Goal: Find specific page/section: Find specific page/section

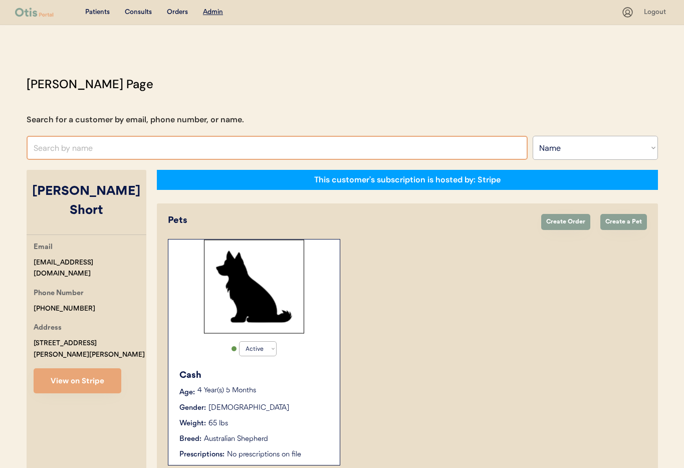
select select ""Name""
select select "true"
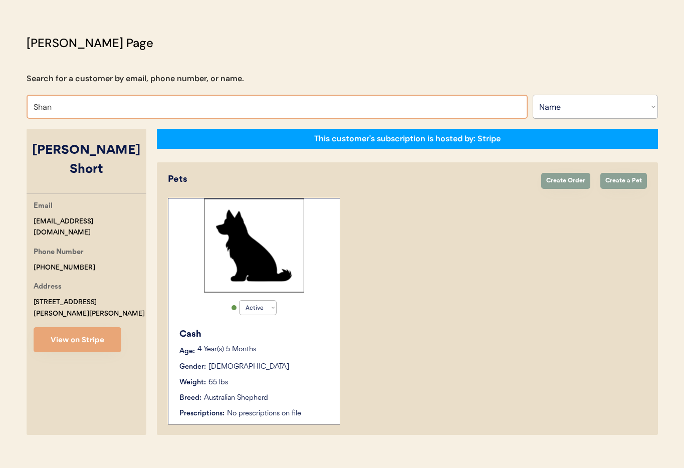
type input "Shann"
type input "Shannon Layton"
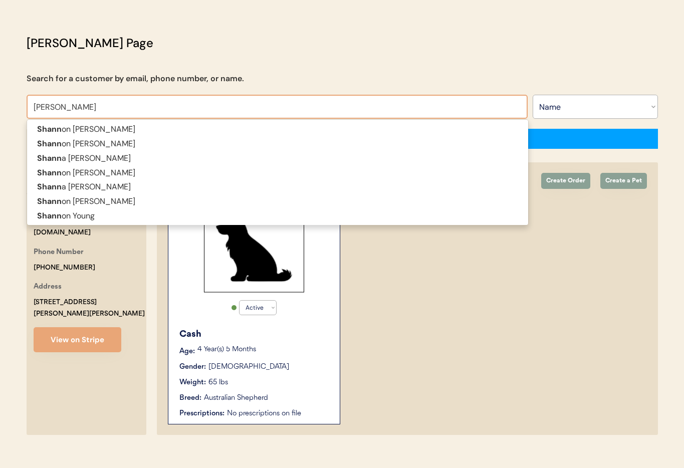
type input "Shanna"
type input "Shanna Herring"
type input "Shanna He"
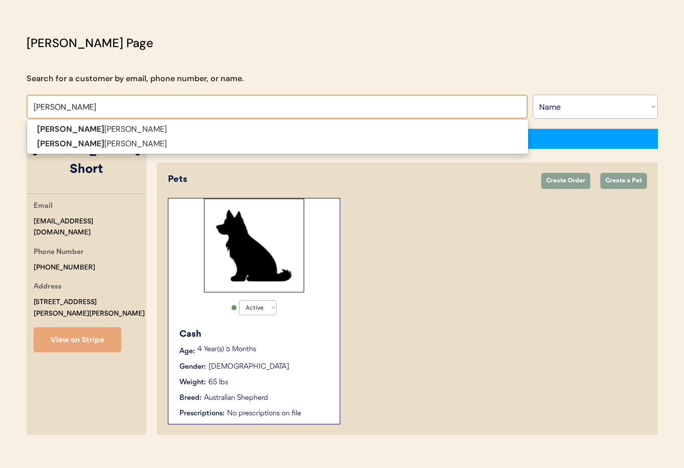
type input "Shanna Hen"
type input "Shanna Hendrix"
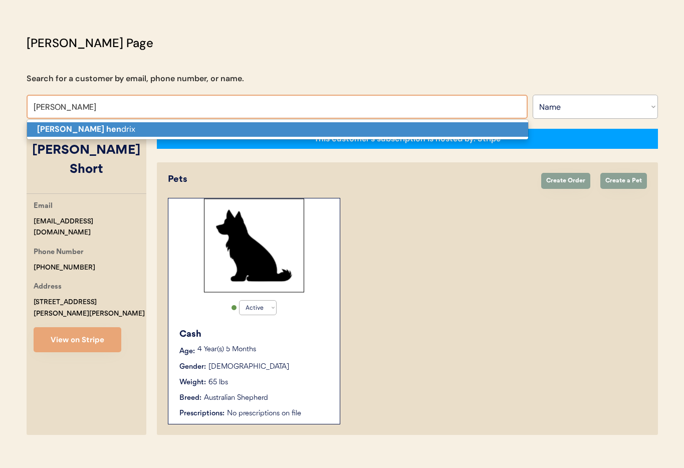
click at [68, 131] on strong "Shanna hen" at bounding box center [79, 129] width 84 height 11
type input "Shanna hendrix"
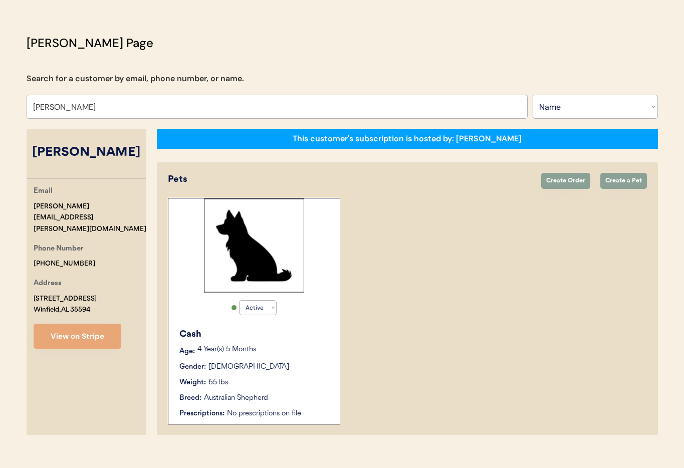
select select "true"
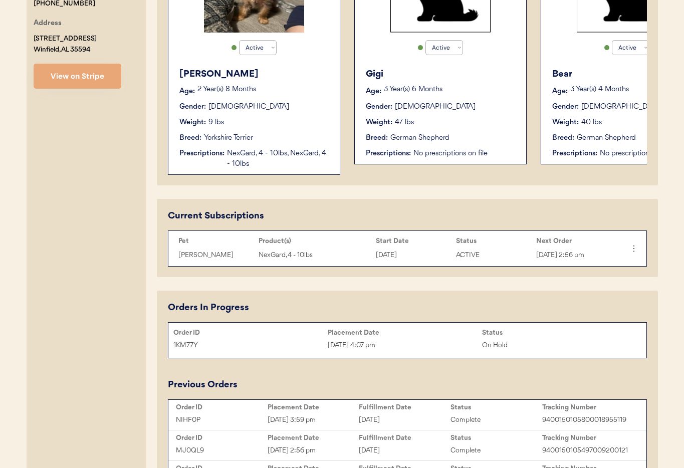
scroll to position [300, 0]
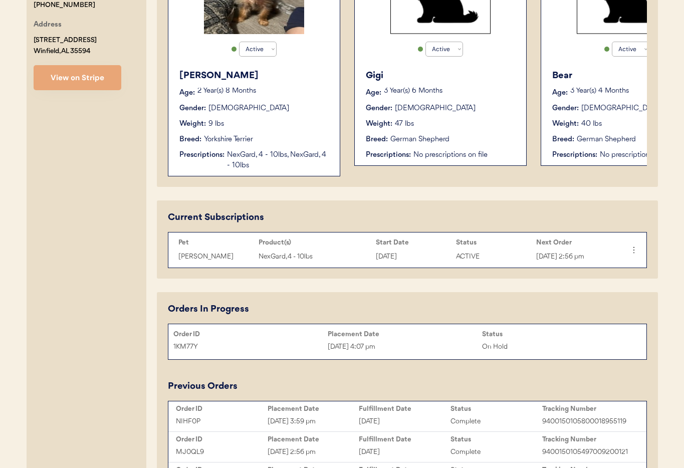
type input "Shanna hendrix"
click at [252, 139] on div "Yorkshire Terrier" at bounding box center [228, 139] width 49 height 11
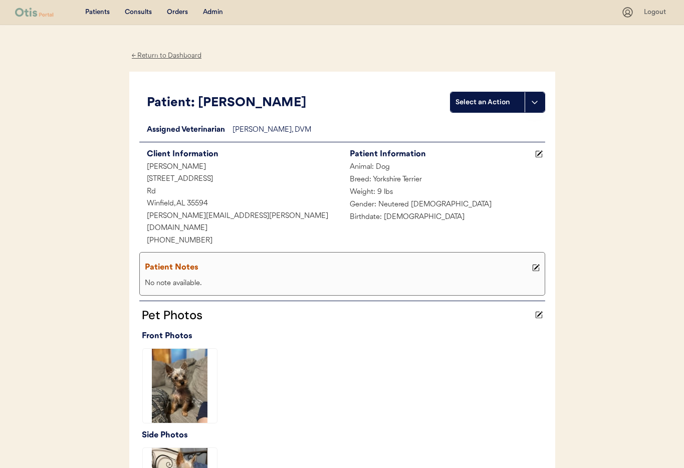
click at [150, 57] on div "← Return to Dashboard" at bounding box center [166, 56] width 75 height 12
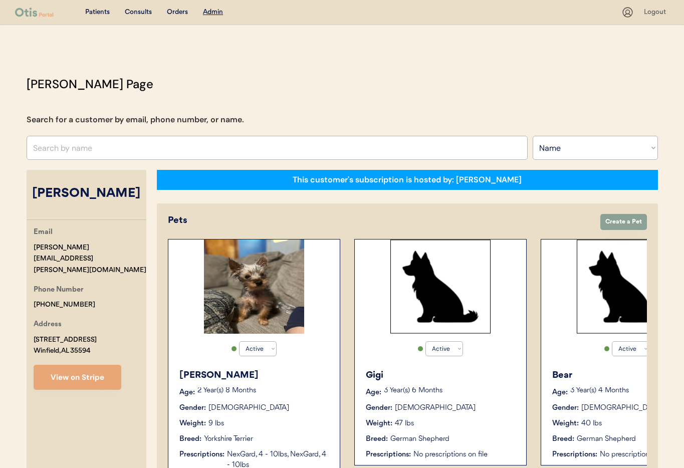
select select ""Name""
select select "true"
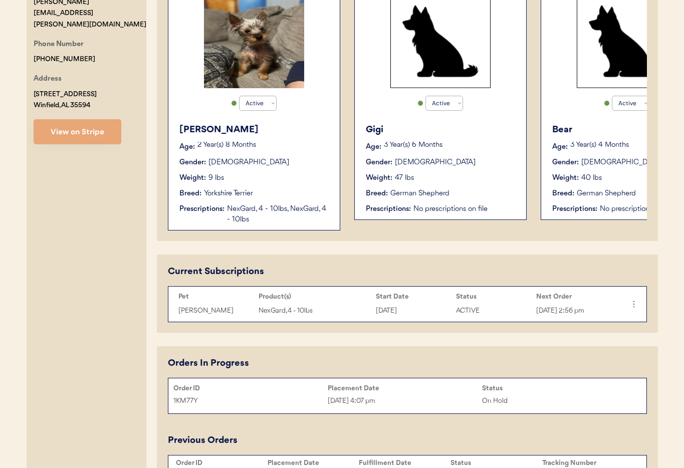
scroll to position [307, 0]
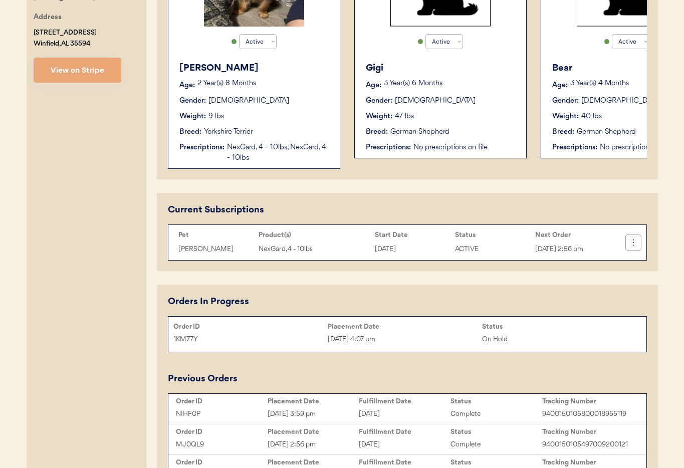
click at [634, 241] on icon at bounding box center [633, 242] width 10 height 10
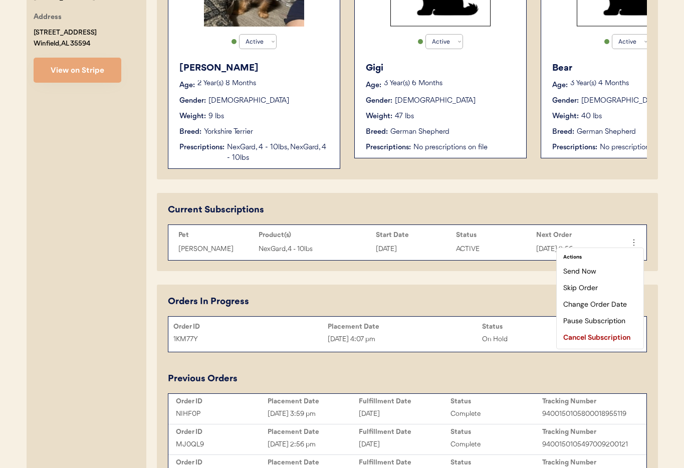
click at [413, 198] on div "Current Subscriptions Pet Product(s) Start Date Status Next Order Charlie NexGa…" at bounding box center [407, 232] width 501 height 78
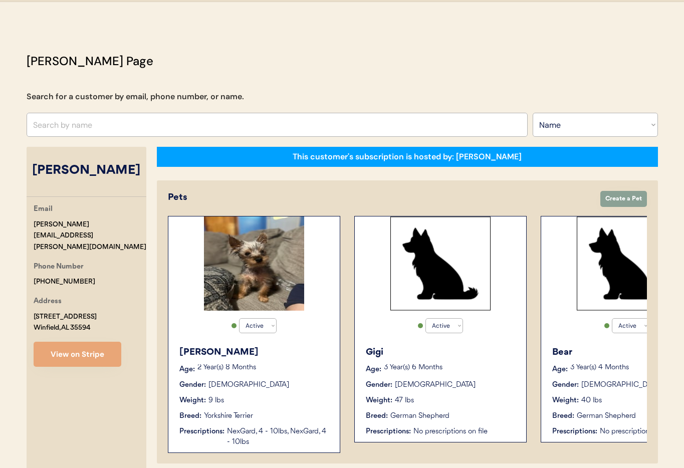
scroll to position [0, 0]
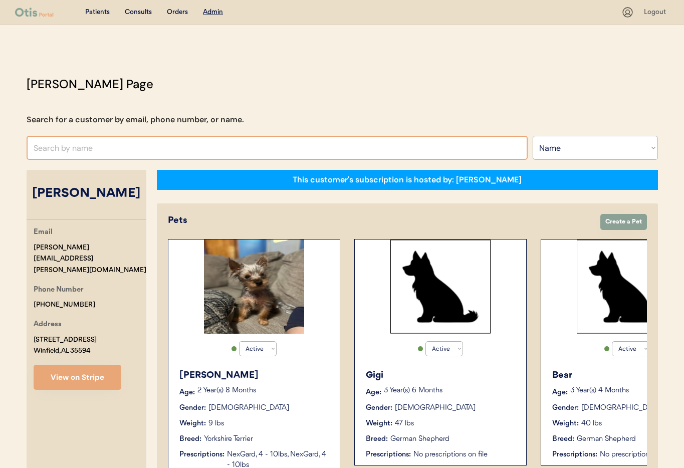
click at [222, 155] on input "text" at bounding box center [277, 148] width 501 height 24
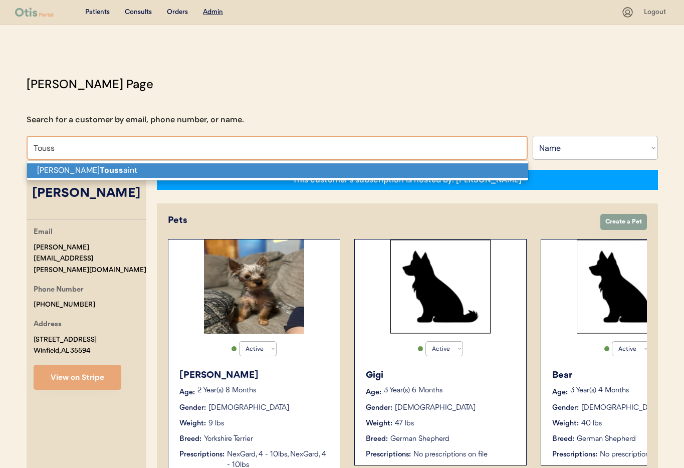
click at [175, 171] on p "Marie Touss aint" at bounding box center [277, 170] width 501 height 15
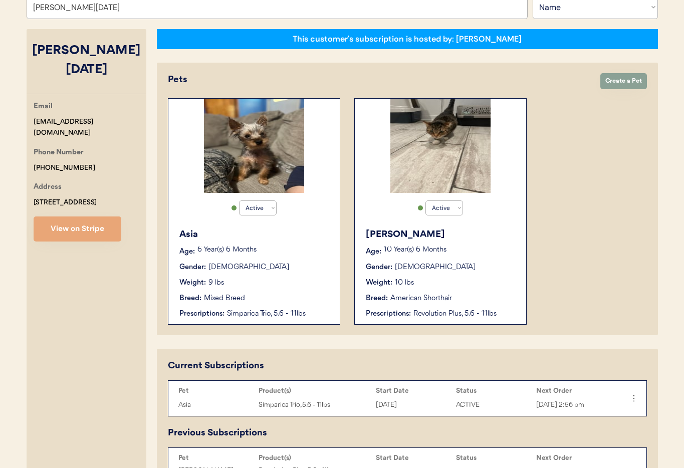
scroll to position [150, 0]
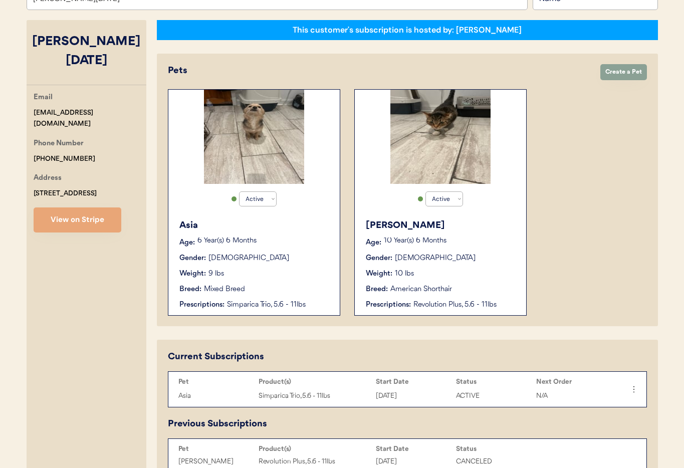
type input "[PERSON_NAME][DATE]"
click at [477, 248] on div "Chyna Age: 10 Year(s) 6 Months Gender: Female Weight: 10 lbs Breed: American Sh…" at bounding box center [440, 264] width 161 height 101
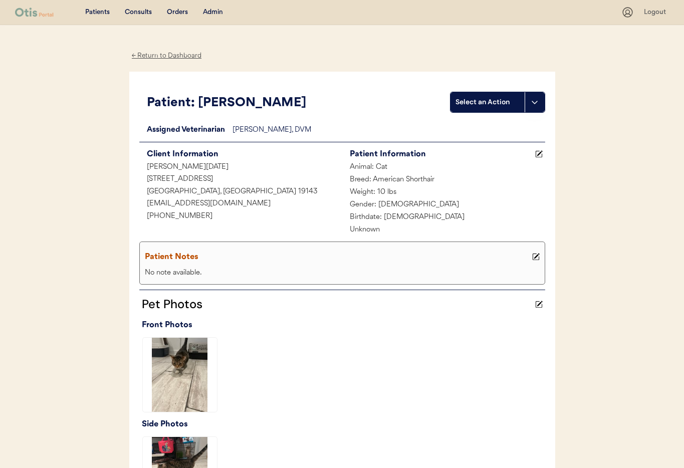
click at [170, 54] on div "← Return to Dashboard" at bounding box center [166, 56] width 75 height 12
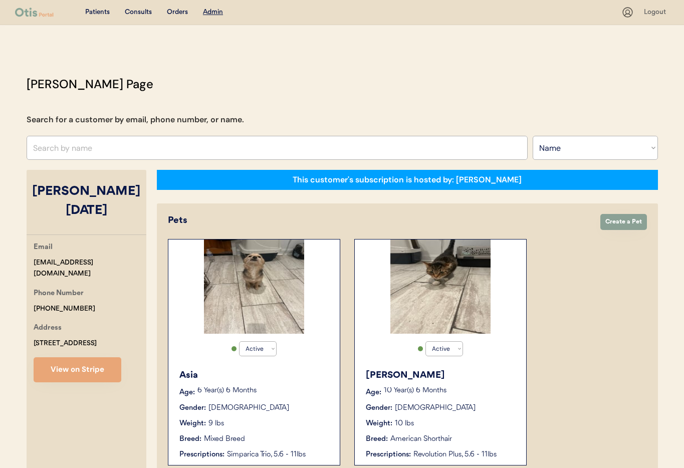
select select ""Name""
select select "true"
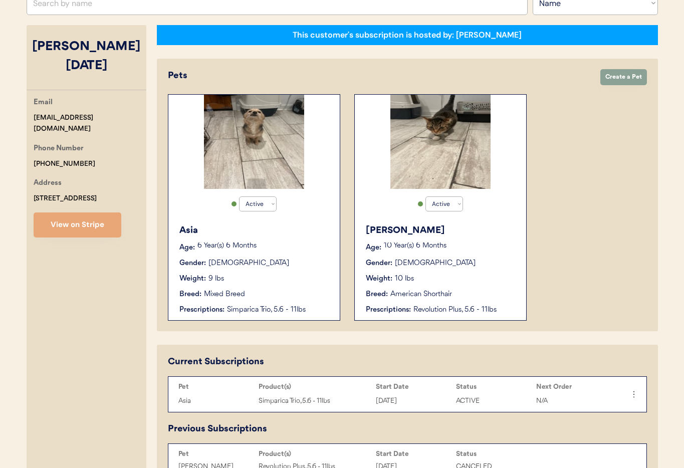
scroll to position [149, 0]
